Goal: Task Accomplishment & Management: Complete application form

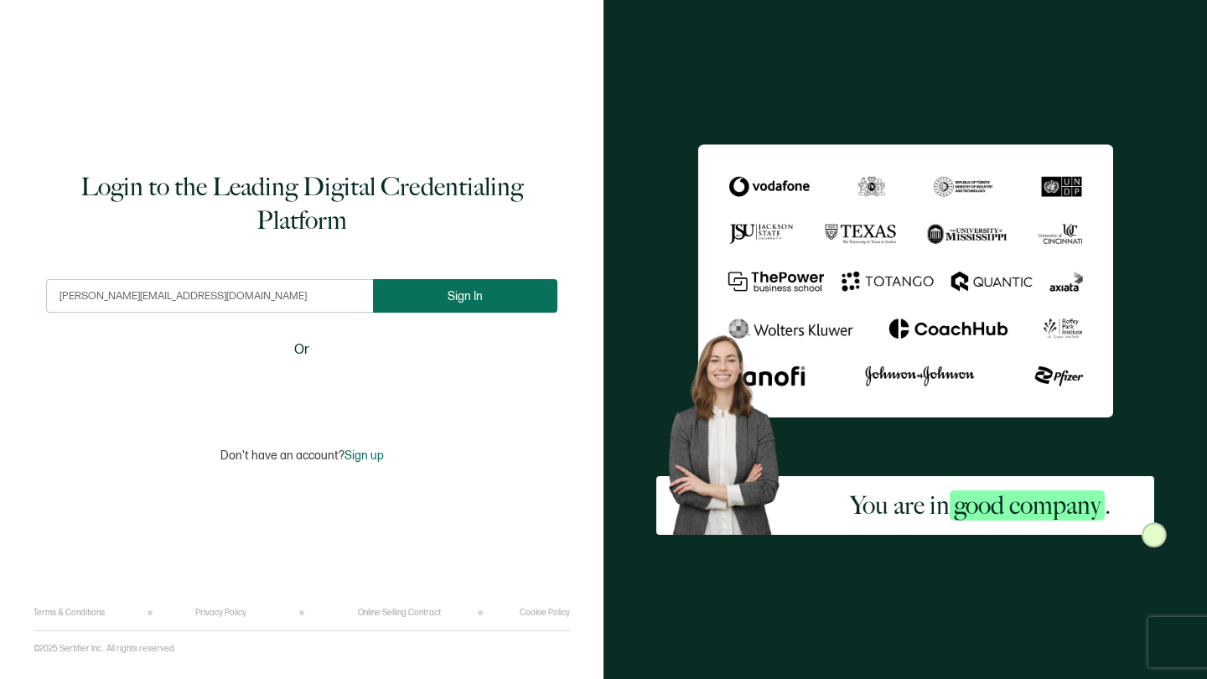
type input "[PERSON_NAME][EMAIL_ADDRESS][DOMAIN_NAME]"
click at [444, 303] on button "Sign In" at bounding box center [465, 296] width 184 height 34
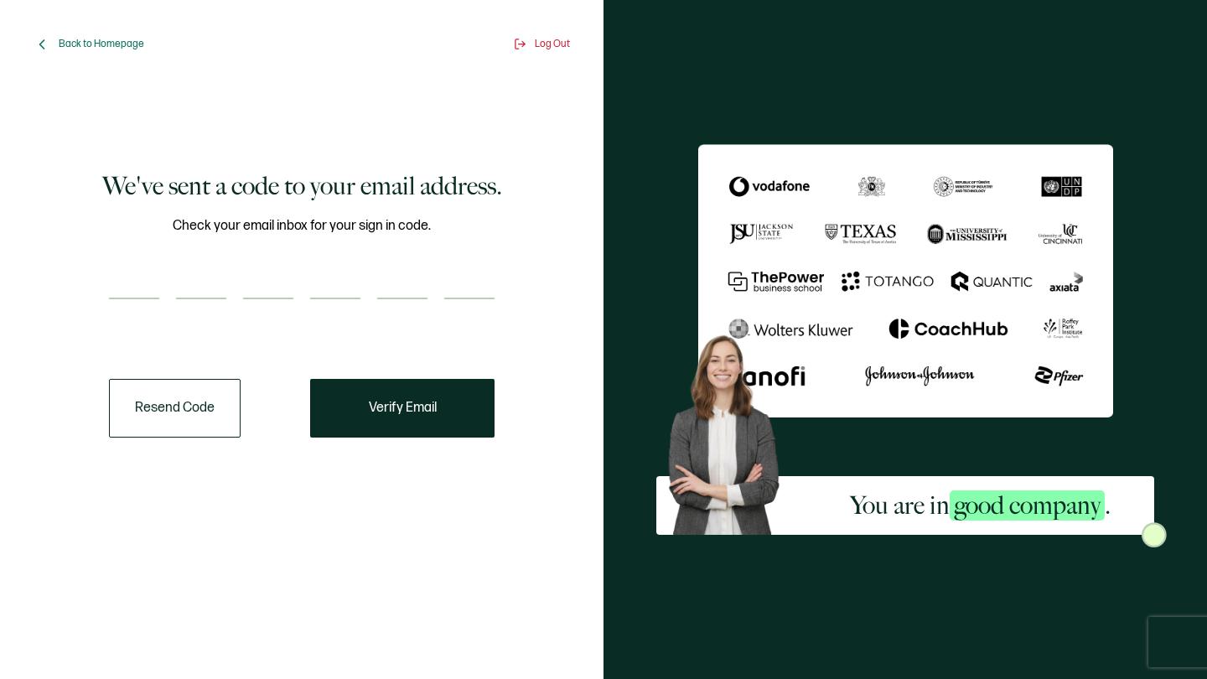
click at [143, 279] on input "number" at bounding box center [134, 283] width 50 height 34
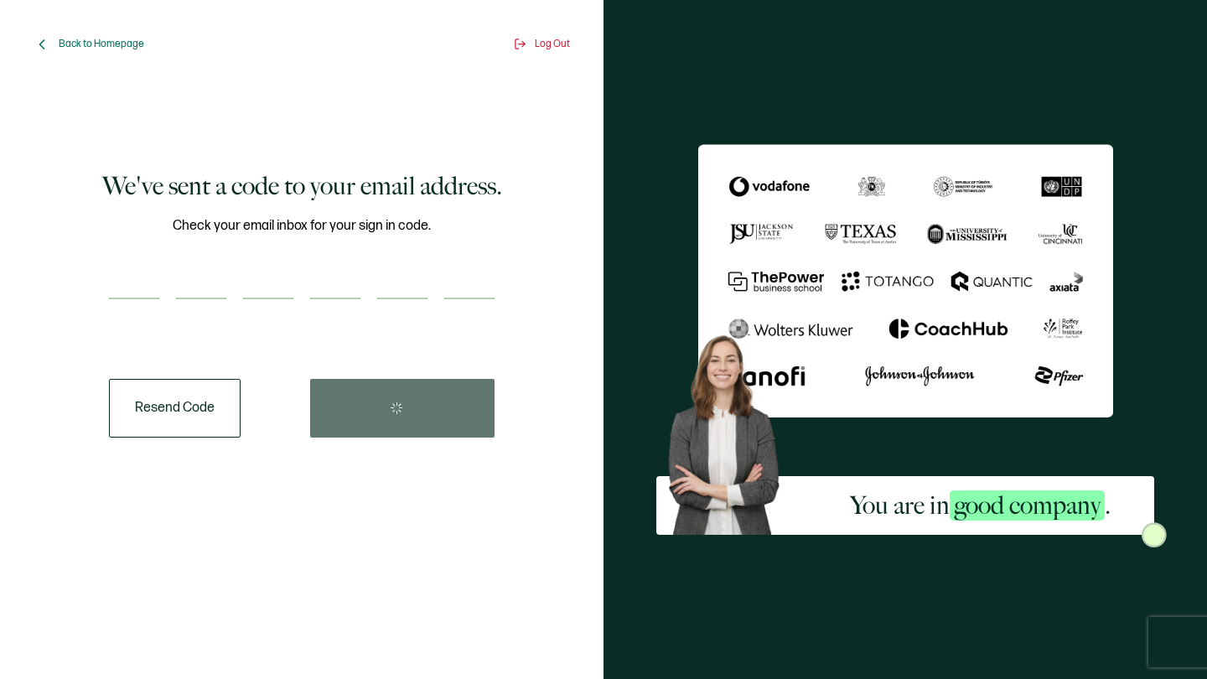
type input "7"
type input "1"
type input "4"
type input "5"
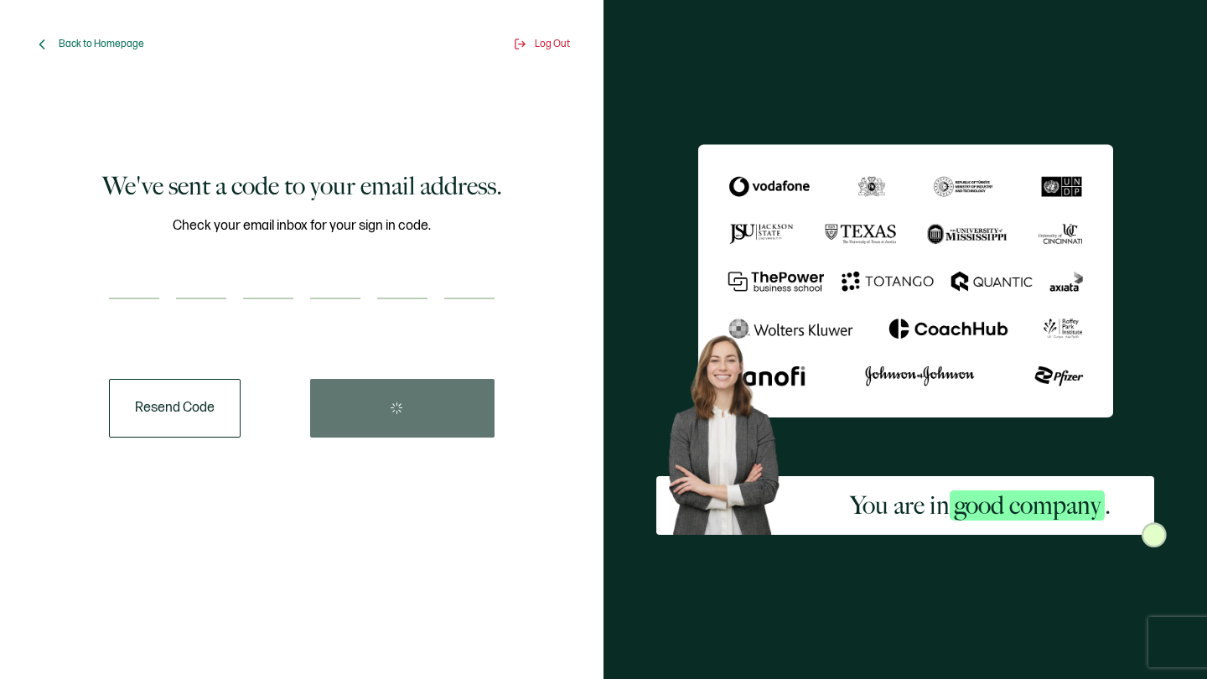
type input "1"
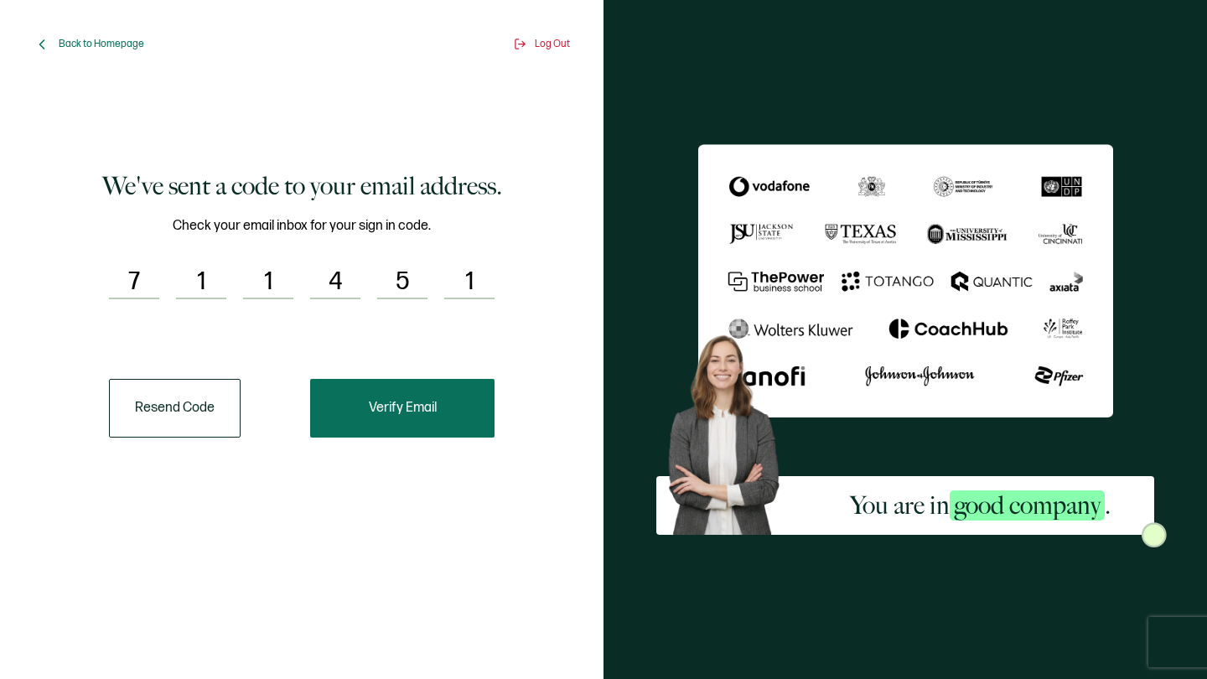
click at [417, 411] on span "Verify Email" at bounding box center [403, 407] width 68 height 13
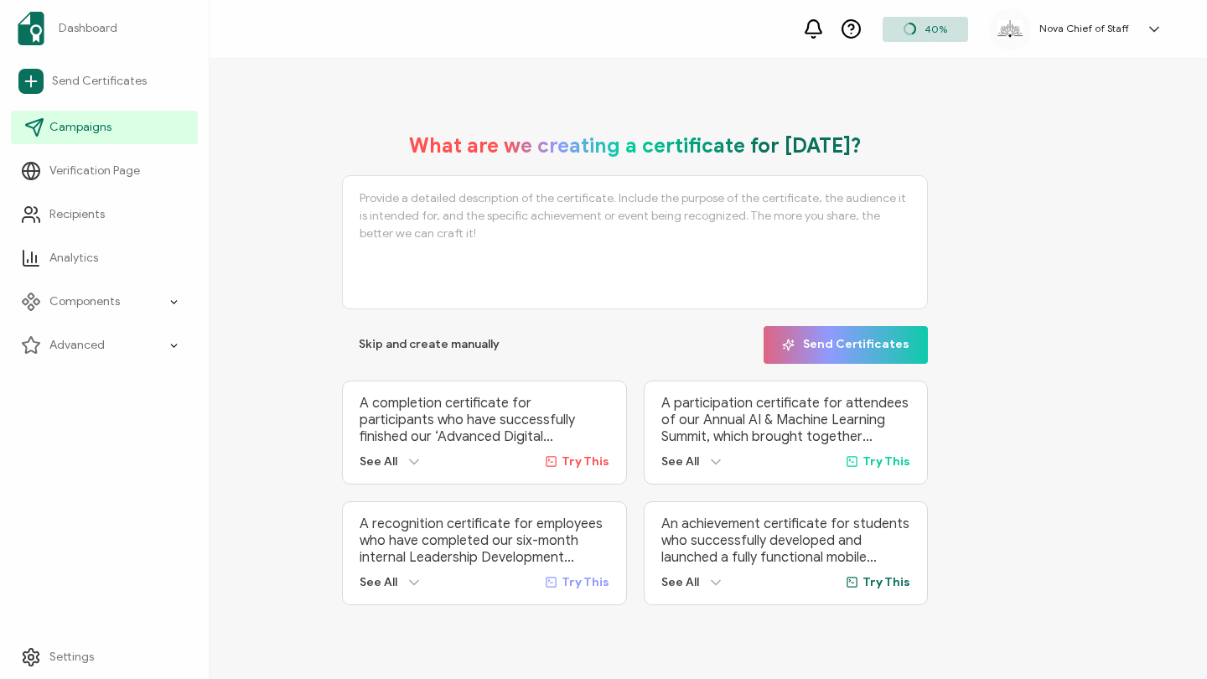
click at [80, 126] on span "Campaigns" at bounding box center [80, 127] width 62 height 17
click at [157, 114] on link "Campaigns" at bounding box center [104, 128] width 187 height 34
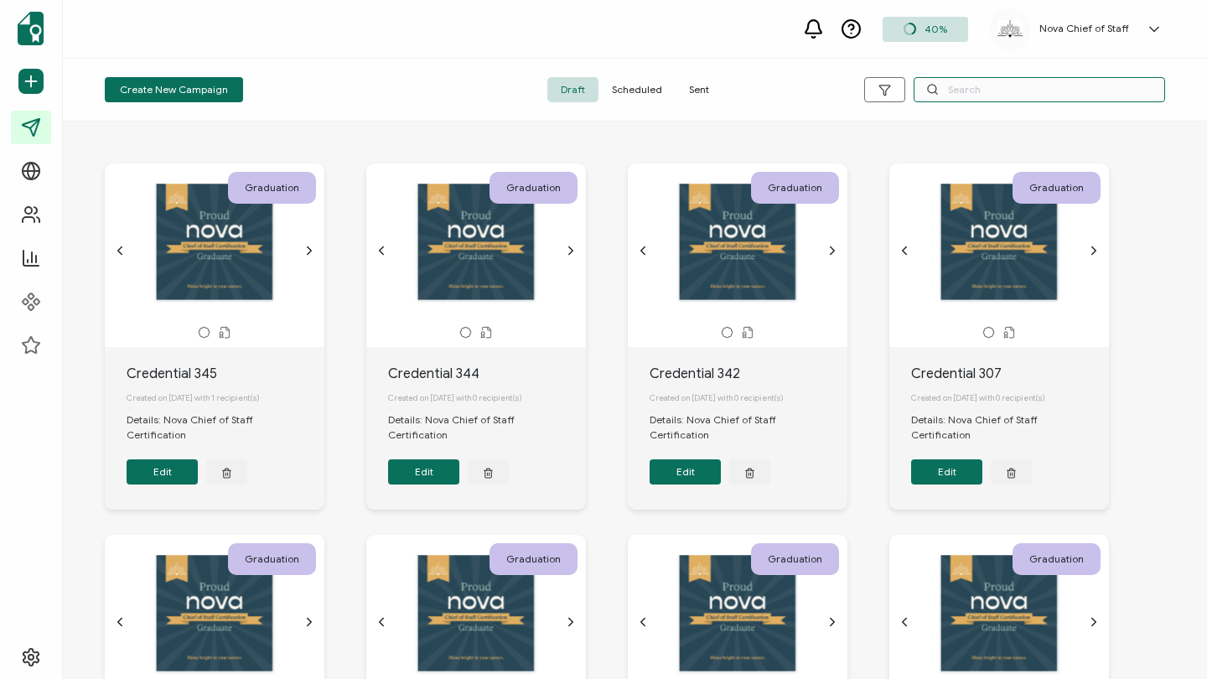
click at [1011, 91] on input "text" at bounding box center [1038, 89] width 251 height 25
click at [685, 85] on span "Sent" at bounding box center [698, 89] width 47 height 25
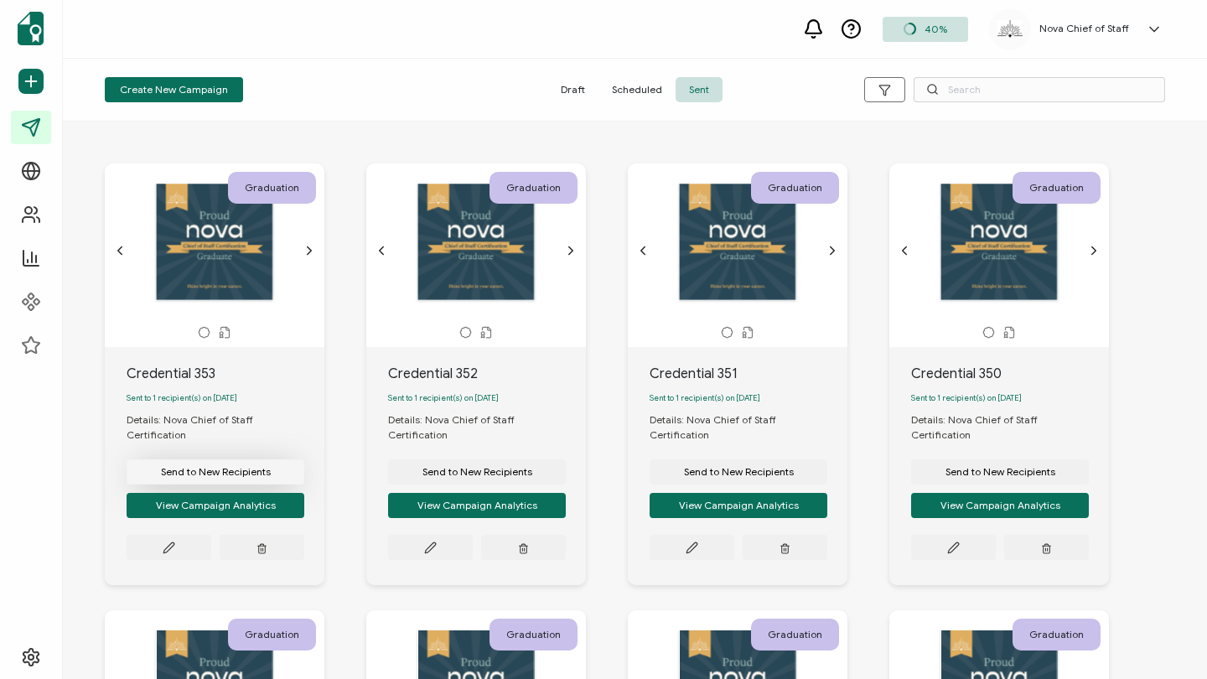
click at [232, 467] on span "Send to New Recipients" at bounding box center [216, 472] width 110 height 10
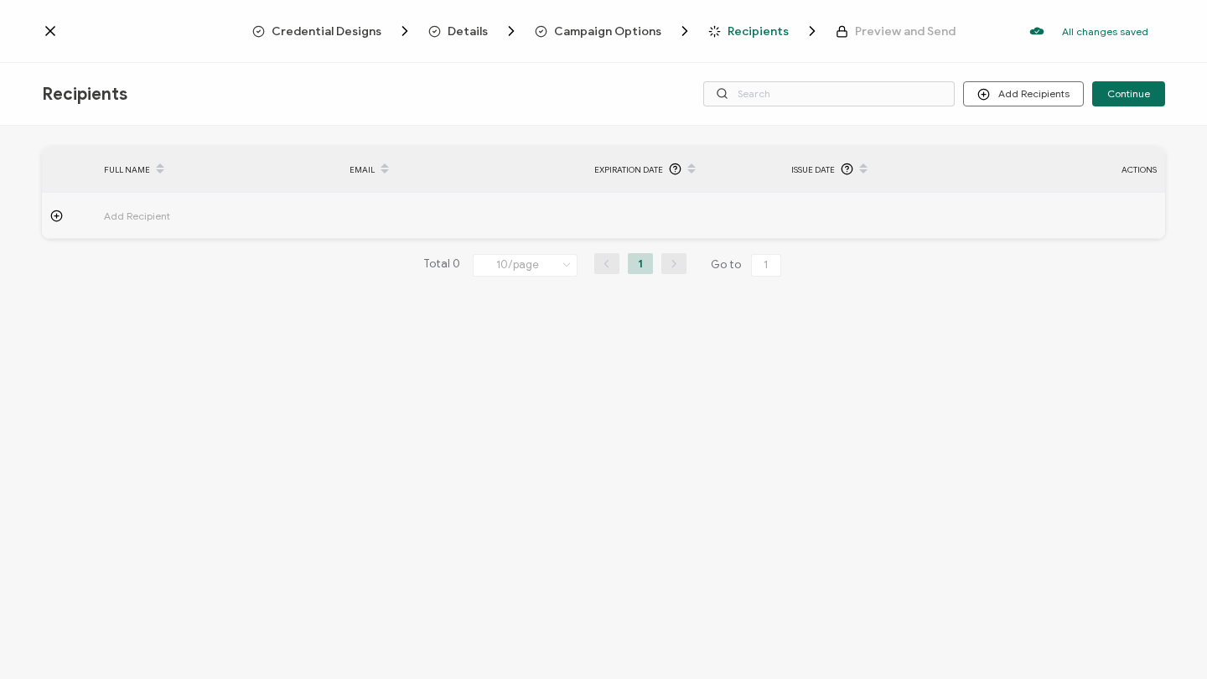
click at [147, 207] on span "Add Recipient" at bounding box center [183, 215] width 159 height 19
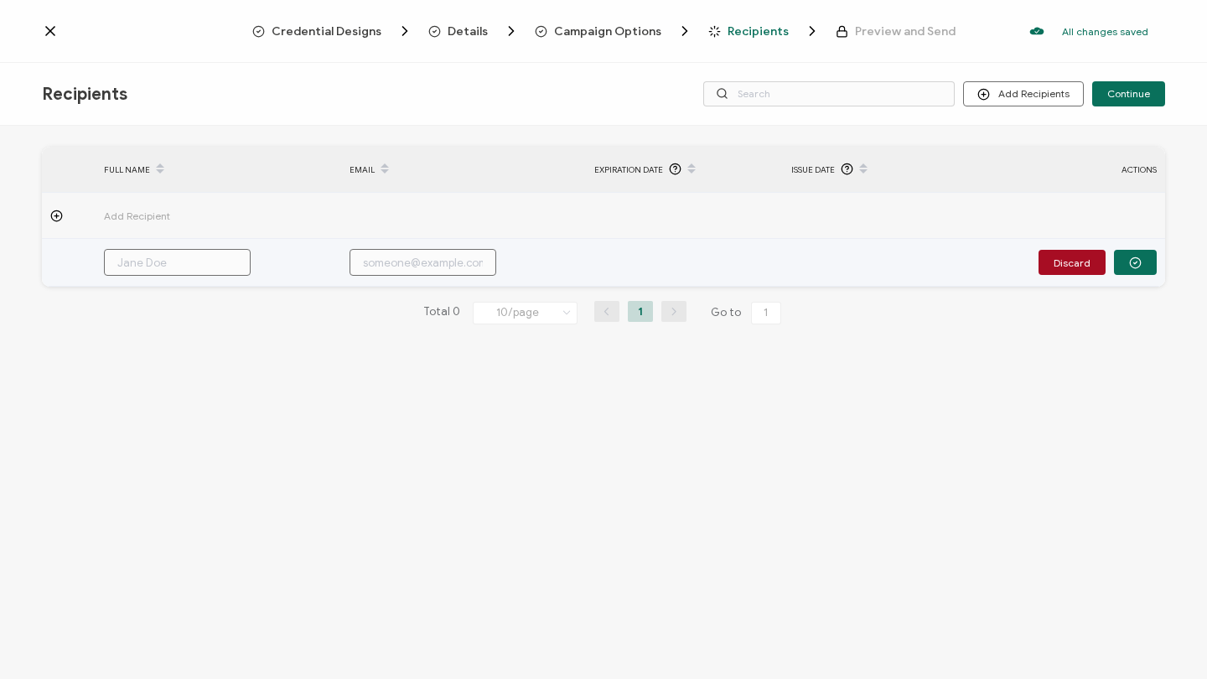
click at [155, 263] on input "text" at bounding box center [177, 262] width 147 height 27
paste input "[PERSON_NAME]"
type input "[PERSON_NAME]"
click at [156, 261] on input "[PERSON_NAME]" at bounding box center [177, 262] width 147 height 27
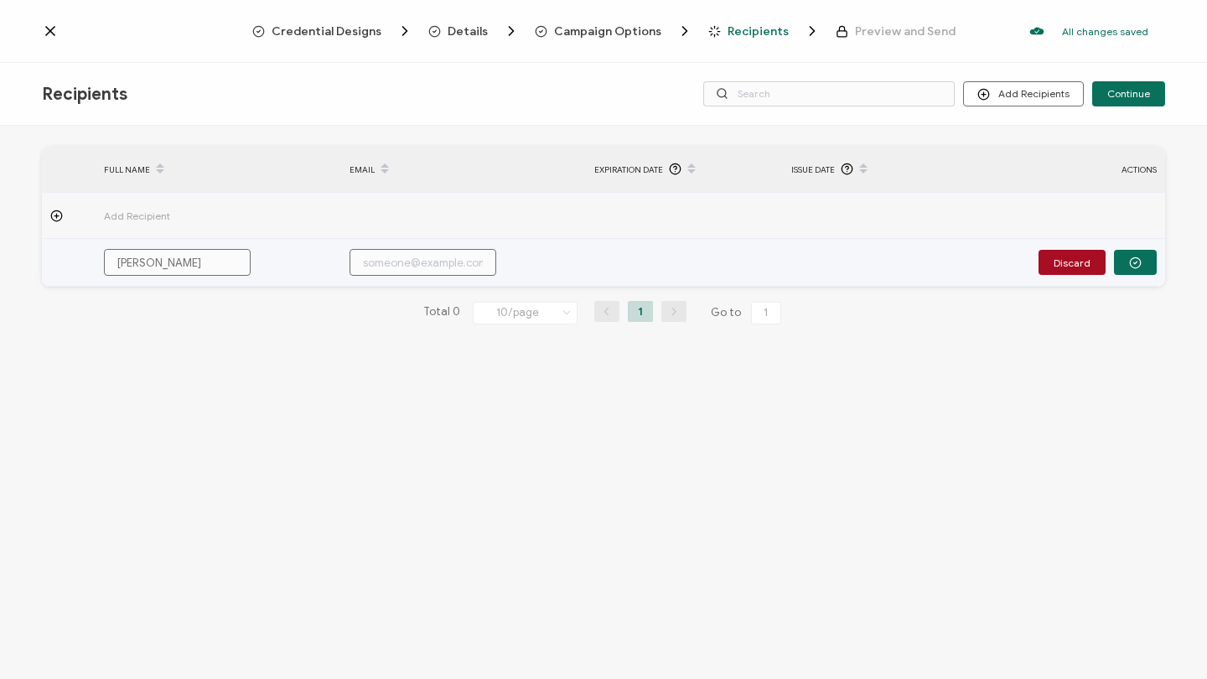
type input "[PERSON_NAME]"
click at [118, 261] on input "[PERSON_NAME]" at bounding box center [177, 262] width 147 height 27
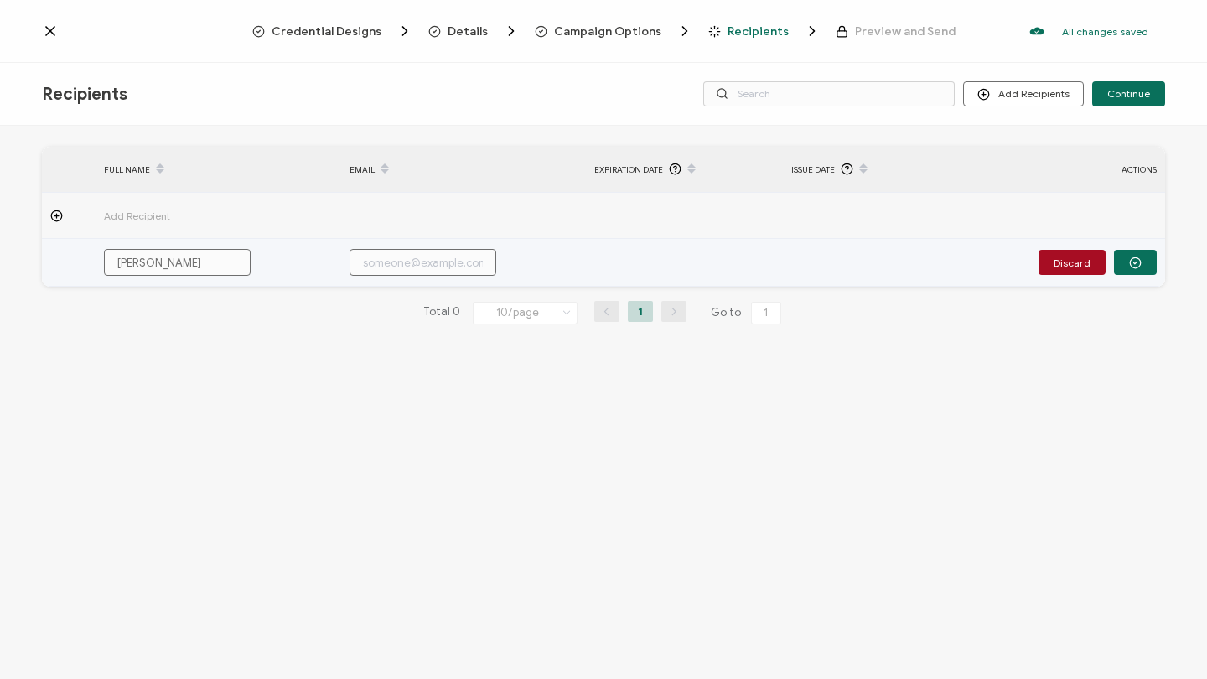
click at [215, 265] on input "[PERSON_NAME]" at bounding box center [177, 262] width 147 height 27
type input "[PERSON_NAME]"
click at [449, 258] on input "text" at bounding box center [422, 262] width 147 height 27
paste input "[EMAIL_ADDRESS][DOMAIN_NAME]"
type input "[EMAIL_ADDRESS][DOMAIN_NAME]"
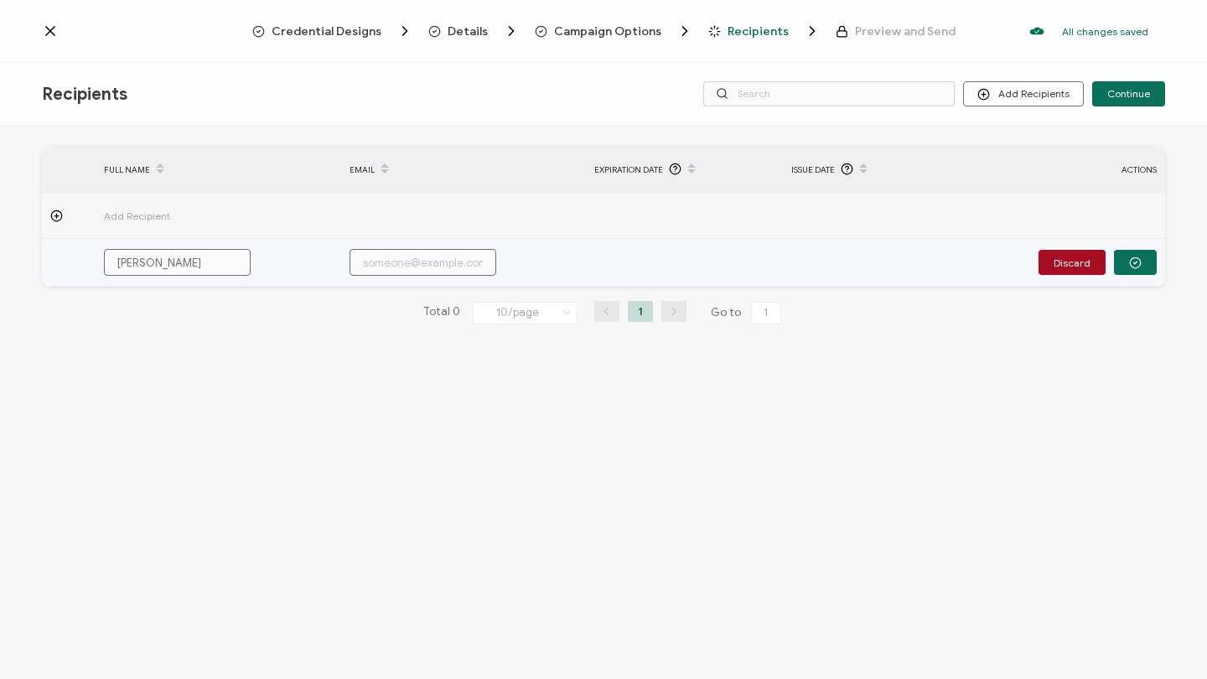
type input "[EMAIL_ADDRESS][DOMAIN_NAME]"
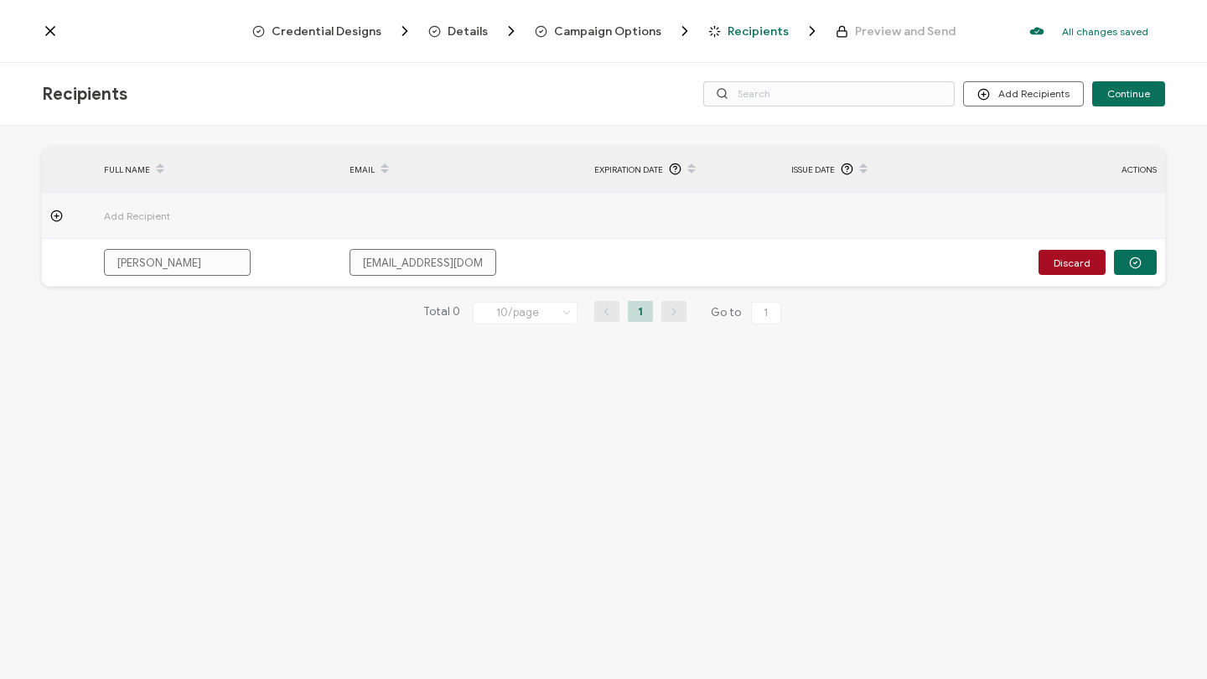
type input "[EMAIL_ADDRESS][DOMAIN_NAME]"
click at [832, 470] on div "FULL NAME EMAIL Expiration Date Issue Date ACTIONS Add Recipient [PERSON_NAME] …" at bounding box center [603, 404] width 1207 height 557
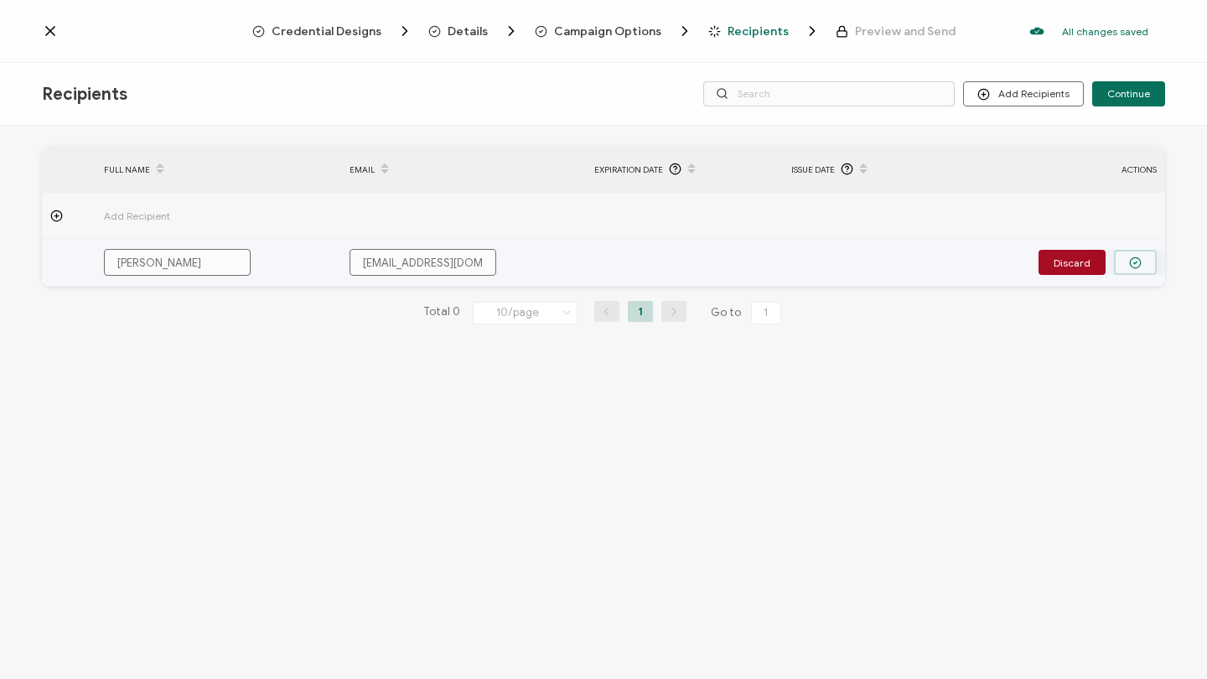
click at [1147, 260] on button "button" at bounding box center [1135, 262] width 43 height 25
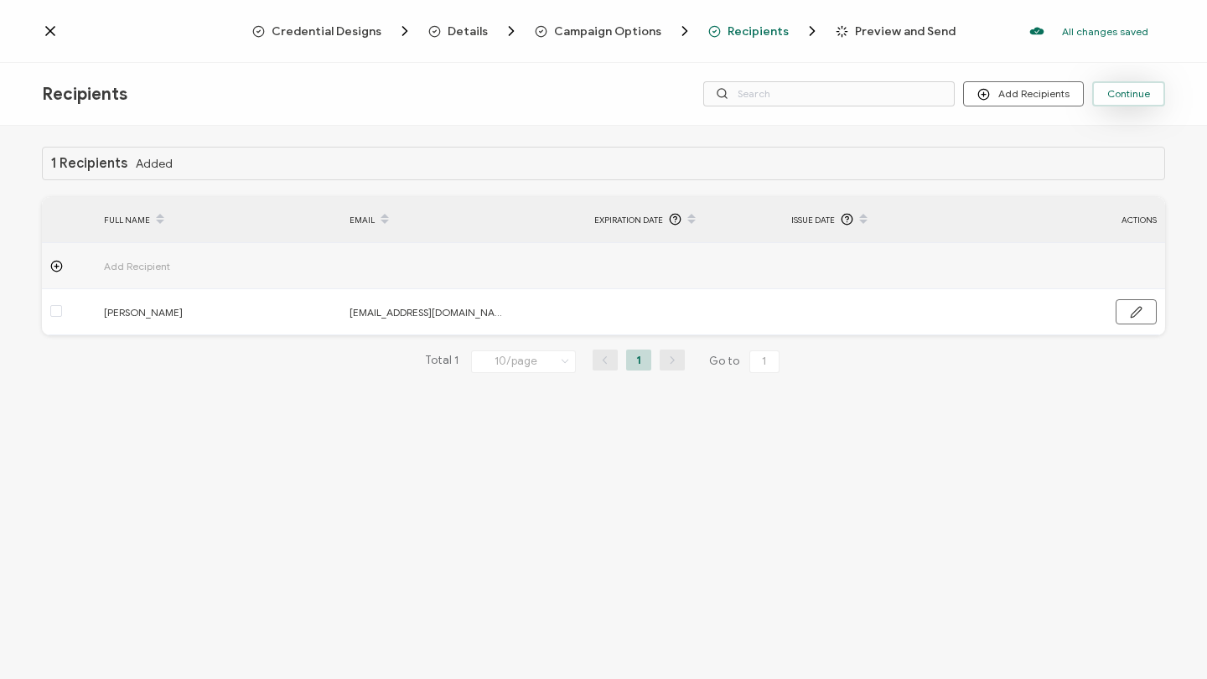
click at [1125, 98] on span "Continue" at bounding box center [1128, 94] width 43 height 10
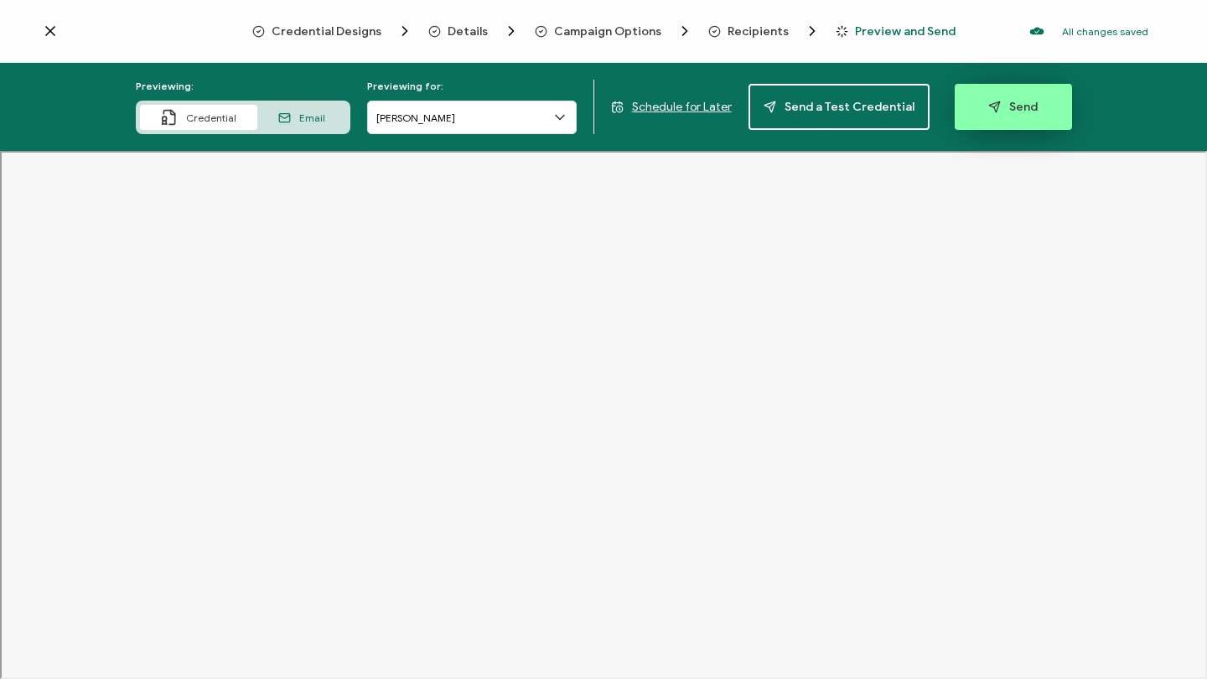
click at [1030, 103] on button "Send" at bounding box center [1012, 107] width 117 height 46
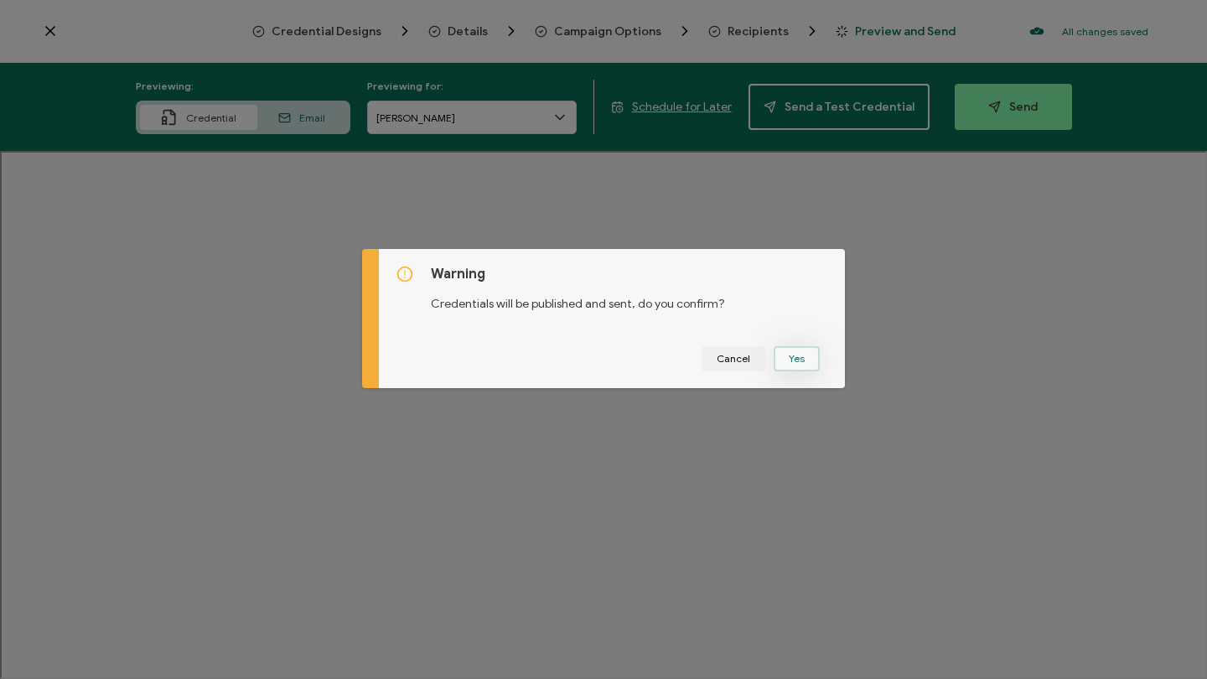
click at [778, 361] on button "Yes" at bounding box center [796, 358] width 46 height 25
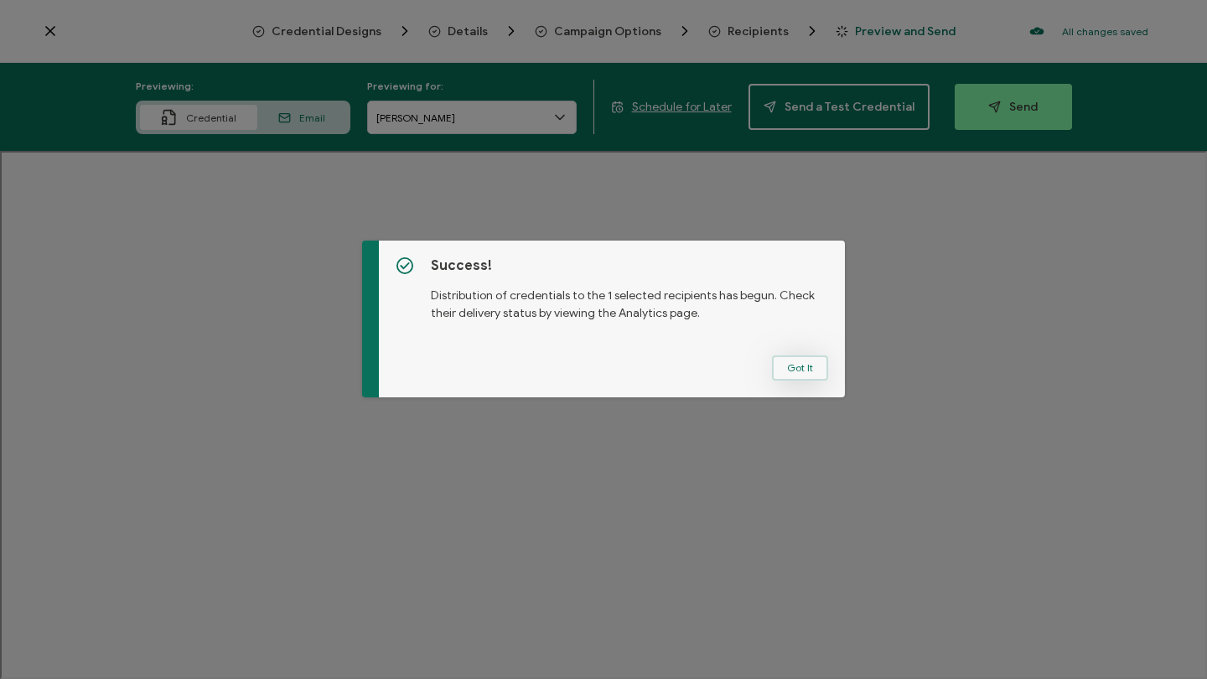
click at [790, 371] on button "Got It" at bounding box center [800, 367] width 56 height 25
